Goal: Information Seeking & Learning: Learn about a topic

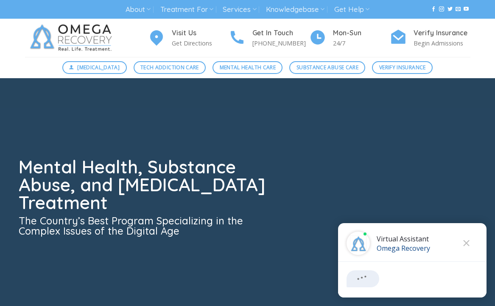
drag, startPoint x: 15, startPoint y: 174, endPoint x: 4, endPoint y: 197, distance: 25.6
click at [4, 197] on div "Mental Health, Substance Abuse, and [MEDICAL_DATA] Treatment The Country’s Best…" at bounding box center [247, 205] width 495 height 255
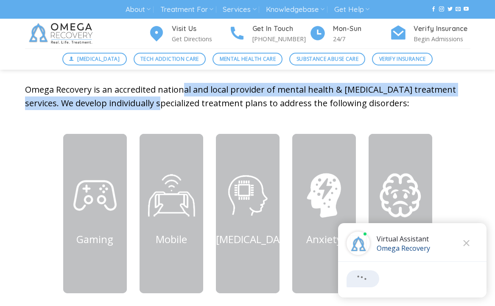
drag, startPoint x: 183, startPoint y: 92, endPoint x: 203, endPoint y: 136, distance: 48.4
click at [140, 129] on div "an alternative approach to Mental Health, Substance Abuse and [MEDICAL_DATA] Tr…" at bounding box center [248, 70] width 458 height 128
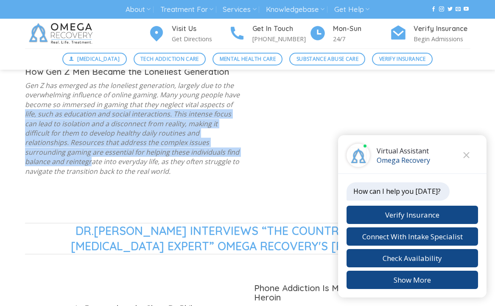
drag, startPoint x: 225, startPoint y: 117, endPoint x: 205, endPoint y: 160, distance: 48.0
click at [200, 160] on p "Gen Z has emerged as the loneliest generation, largely due to the overwhelming …" at bounding box center [133, 128] width 216 height 95
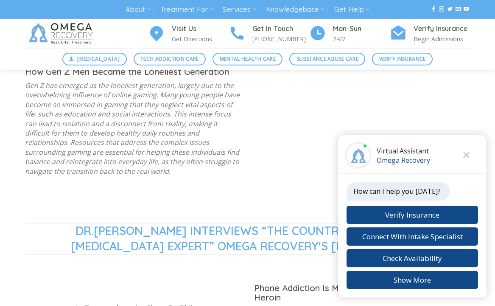
drag, startPoint x: 236, startPoint y: 196, endPoint x: 191, endPoint y: 202, distance: 45.9
click at [220, 212] on div "Real People | Real Addictions | Real Treatment How Gen Z Men Became the Lonelie…" at bounding box center [248, 113] width 458 height 218
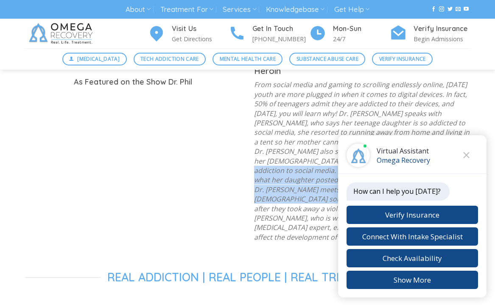
drag, startPoint x: 272, startPoint y: 191, endPoint x: 264, endPoint y: 194, distance: 8.7
click at [264, 194] on p "From social media and gaming to scrolling endlessly online, [DATE] youth are mo…" at bounding box center [362, 161] width 216 height 162
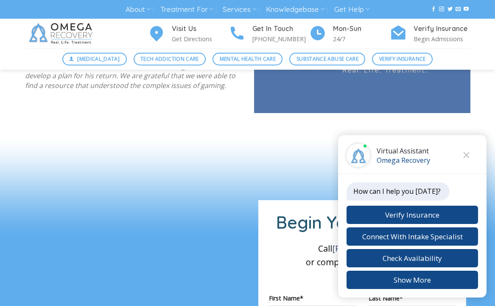
drag, startPoint x: 304, startPoint y: 141, endPoint x: 265, endPoint y: 188, distance: 61.2
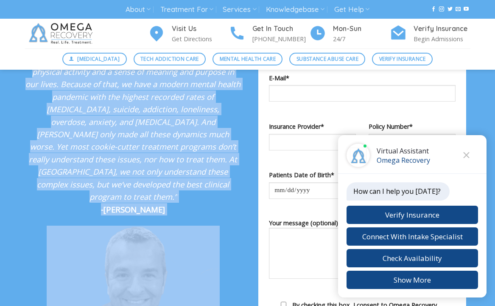
scroll to position [1584, 0]
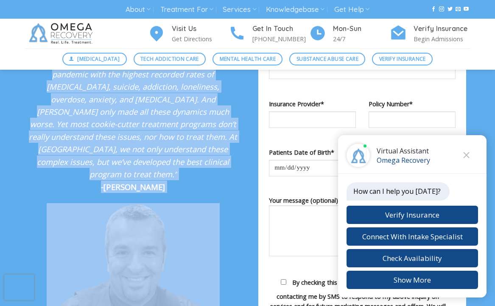
click at [247, 169] on div "“Humans simply weren’t genetically designed for technologically driven 21st cen…" at bounding box center [133, 123] width 229 height 286
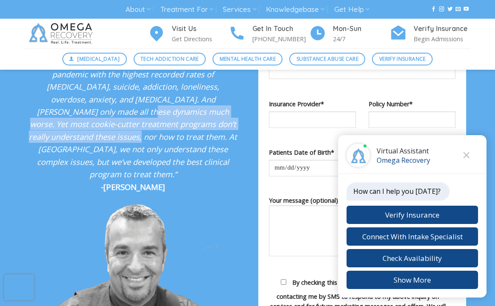
drag, startPoint x: 177, startPoint y: 108, endPoint x: 153, endPoint y: 126, distance: 29.5
click at [157, 122] on em "“Humans simply weren’t genetically designed for technologically driven 21st cen…" at bounding box center [133, 80] width 216 height 198
click at [32, 37] on img at bounding box center [62, 34] width 74 height 30
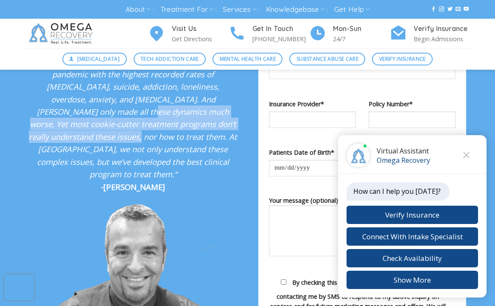
click at [32, 37] on img at bounding box center [62, 34] width 74 height 30
